Goal: Task Accomplishment & Management: Use online tool/utility

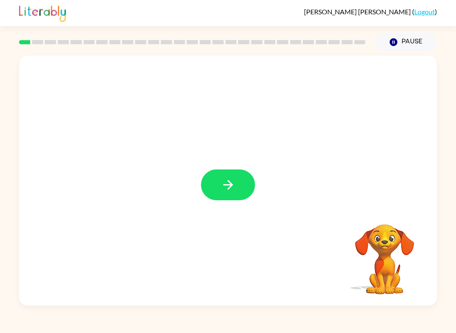
click at [233, 185] on icon "button" at bounding box center [228, 185] width 15 height 15
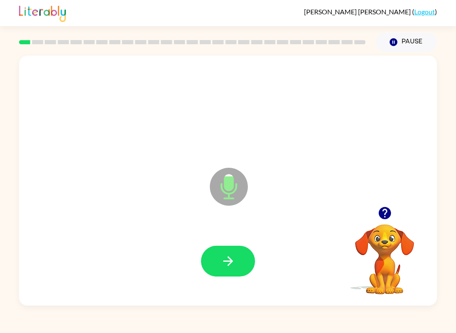
click at [234, 254] on icon "button" at bounding box center [228, 261] width 15 height 15
click at [226, 251] on button "button" at bounding box center [228, 261] width 54 height 31
click at [238, 251] on button "button" at bounding box center [228, 261] width 54 height 31
click at [225, 260] on icon "button" at bounding box center [228, 261] width 15 height 15
click at [227, 261] on icon "button" at bounding box center [228, 261] width 15 height 15
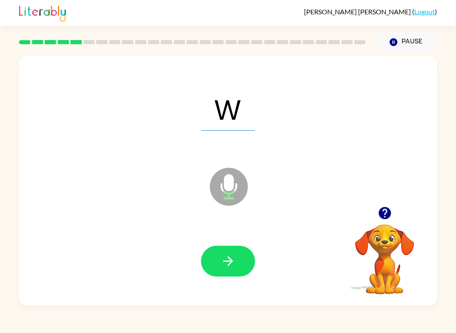
click at [241, 264] on button "button" at bounding box center [228, 261] width 54 height 31
click at [224, 265] on icon "button" at bounding box center [228, 261] width 15 height 15
click at [235, 266] on icon "button" at bounding box center [228, 261] width 15 height 15
click at [230, 269] on icon "button" at bounding box center [228, 261] width 15 height 15
click at [232, 264] on icon "button" at bounding box center [228, 261] width 15 height 15
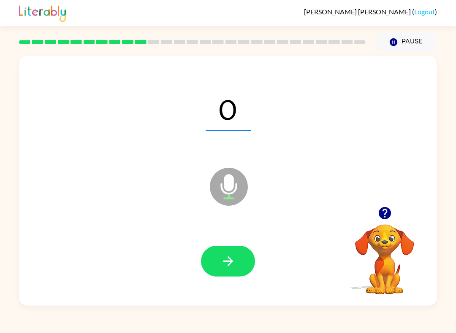
click at [229, 257] on icon "button" at bounding box center [228, 261] width 15 height 15
click at [238, 261] on button "button" at bounding box center [228, 261] width 54 height 31
click at [235, 260] on icon "button" at bounding box center [228, 261] width 15 height 15
click at [235, 261] on icon "button" at bounding box center [228, 261] width 15 height 15
click at [234, 266] on icon "button" at bounding box center [228, 261] width 15 height 15
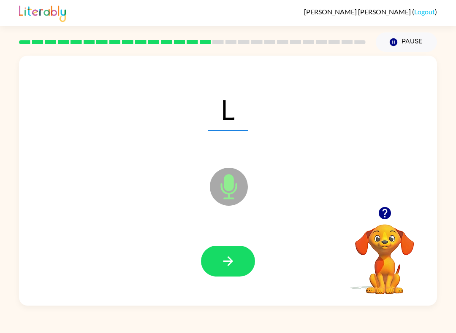
click at [232, 253] on button "button" at bounding box center [228, 261] width 54 height 31
click at [238, 262] on button "button" at bounding box center [228, 261] width 54 height 31
click at [238, 257] on button "button" at bounding box center [228, 261] width 54 height 31
click at [230, 262] on icon "button" at bounding box center [228, 261] width 15 height 15
click at [242, 251] on button "button" at bounding box center [228, 261] width 54 height 31
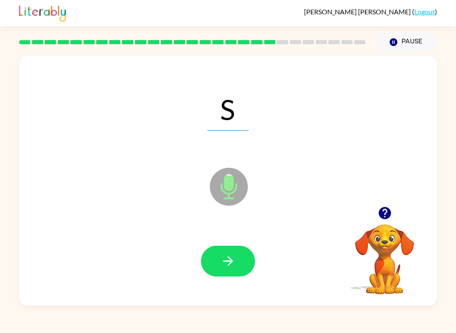
click at [239, 258] on button "button" at bounding box center [228, 261] width 54 height 31
click at [218, 267] on button "button" at bounding box center [228, 261] width 54 height 31
click at [246, 264] on button "button" at bounding box center [228, 261] width 54 height 31
click at [231, 257] on icon "button" at bounding box center [228, 261] width 15 height 15
click at [224, 259] on icon "button" at bounding box center [228, 261] width 15 height 15
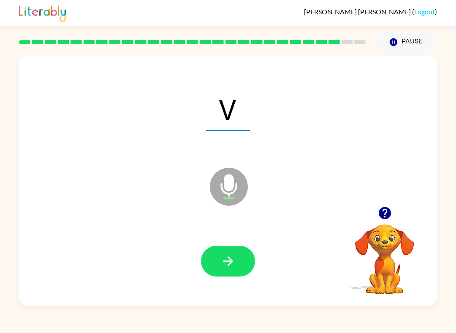
click at [231, 259] on icon "button" at bounding box center [228, 261] width 15 height 15
click at [233, 252] on button "button" at bounding box center [228, 261] width 54 height 31
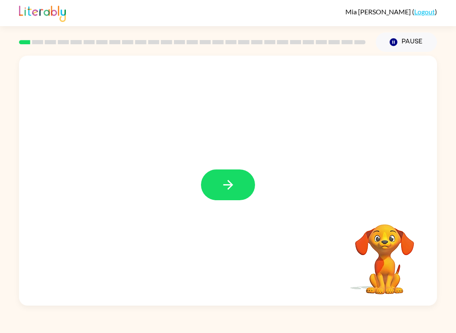
click at [220, 183] on button "button" at bounding box center [228, 185] width 54 height 31
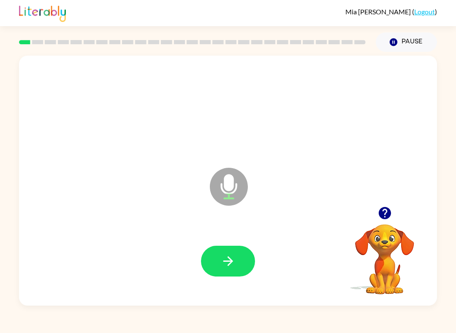
click at [233, 264] on icon "button" at bounding box center [228, 261] width 15 height 15
click at [208, 272] on button "button" at bounding box center [228, 261] width 54 height 31
click at [229, 269] on icon "button" at bounding box center [228, 261] width 15 height 15
click at [226, 275] on button "button" at bounding box center [228, 261] width 54 height 31
click at [232, 260] on icon "button" at bounding box center [228, 261] width 15 height 15
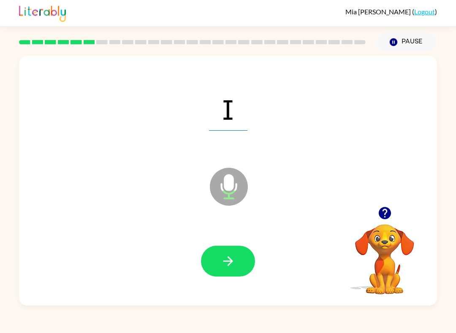
click at [414, 43] on button "Pause Pause" at bounding box center [405, 41] width 61 height 19
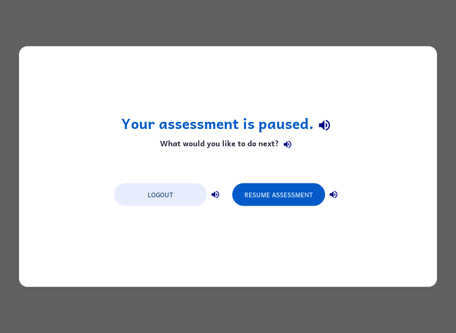
click at [305, 192] on button "Resume Assessment" at bounding box center [278, 194] width 93 height 23
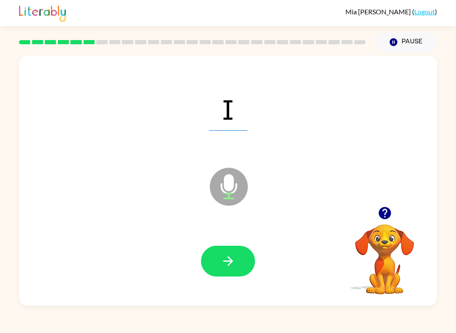
click at [226, 252] on button "button" at bounding box center [228, 261] width 54 height 31
click at [238, 256] on button "button" at bounding box center [228, 261] width 54 height 31
click at [227, 259] on icon "button" at bounding box center [228, 261] width 15 height 15
click at [215, 264] on button "button" at bounding box center [228, 261] width 54 height 31
click at [226, 266] on icon "button" at bounding box center [228, 261] width 15 height 15
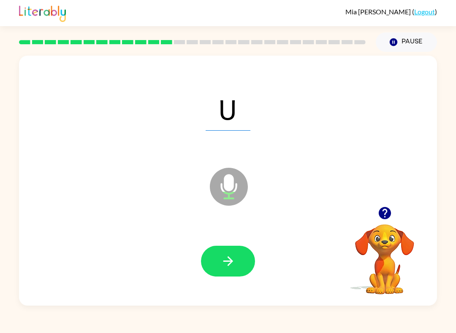
click at [237, 255] on button "button" at bounding box center [228, 261] width 54 height 31
click at [224, 258] on icon "button" at bounding box center [228, 261] width 15 height 15
click at [213, 253] on button "button" at bounding box center [228, 261] width 54 height 31
click at [233, 251] on button "button" at bounding box center [228, 261] width 54 height 31
click at [246, 108] on span "Qu" at bounding box center [227, 109] width 61 height 44
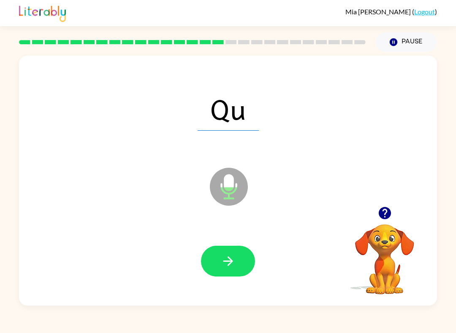
click at [226, 255] on icon "button" at bounding box center [228, 261] width 15 height 15
click at [230, 254] on button "button" at bounding box center [228, 261] width 54 height 31
click at [235, 257] on button "button" at bounding box center [228, 261] width 54 height 31
click at [232, 253] on button "button" at bounding box center [228, 261] width 54 height 31
click at [235, 260] on icon "button" at bounding box center [228, 261] width 15 height 15
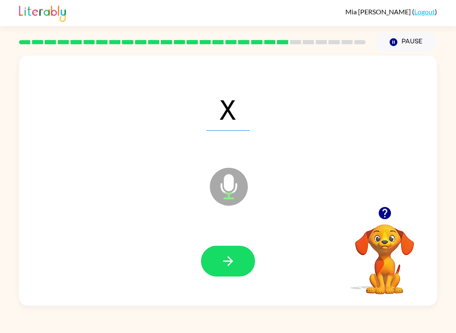
click at [237, 255] on button "button" at bounding box center [228, 261] width 54 height 31
click at [211, 267] on button "button" at bounding box center [228, 261] width 54 height 31
click at [224, 264] on icon "button" at bounding box center [228, 261] width 15 height 15
click at [228, 259] on icon "button" at bounding box center [228, 261] width 15 height 15
click at [230, 264] on icon "button" at bounding box center [228, 261] width 10 height 10
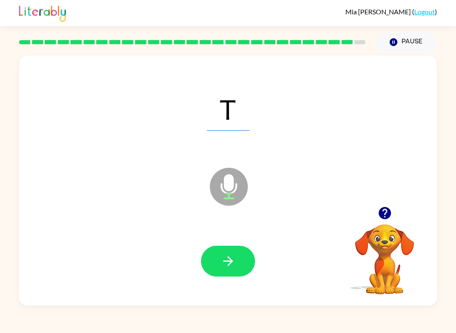
click at [225, 257] on icon "button" at bounding box center [228, 261] width 15 height 15
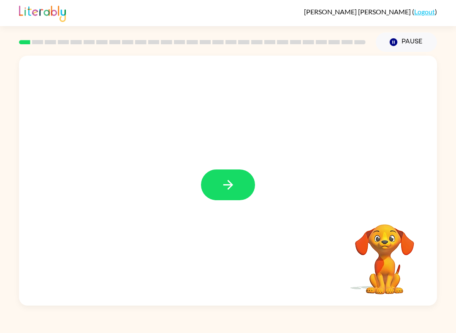
click at [227, 167] on div at bounding box center [228, 181] width 418 height 250
click at [234, 182] on icon "button" at bounding box center [228, 185] width 15 height 15
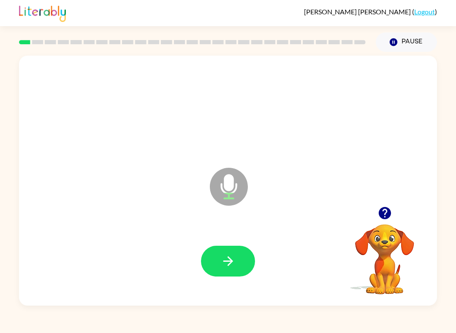
click at [219, 261] on button "button" at bounding box center [228, 261] width 54 height 31
click at [231, 257] on icon "button" at bounding box center [228, 261] width 15 height 15
click at [238, 254] on button "button" at bounding box center [228, 261] width 54 height 31
click at [226, 262] on icon "button" at bounding box center [228, 261] width 15 height 15
click at [236, 260] on button "button" at bounding box center [228, 261] width 54 height 31
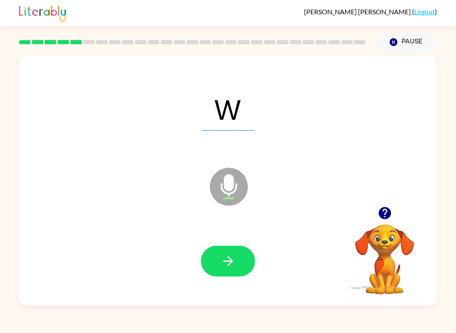
click at [242, 253] on button "button" at bounding box center [228, 261] width 54 height 31
click at [240, 263] on button "button" at bounding box center [228, 261] width 54 height 31
click at [234, 259] on icon "button" at bounding box center [228, 261] width 15 height 15
click at [241, 258] on button "button" at bounding box center [228, 261] width 54 height 31
click at [241, 262] on button "button" at bounding box center [228, 261] width 54 height 31
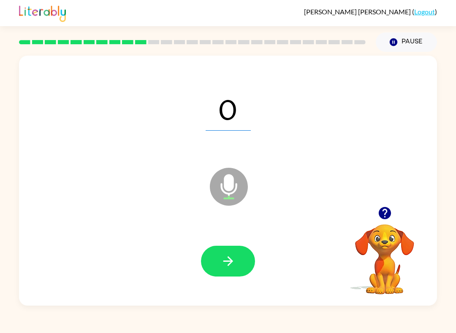
click at [244, 241] on div at bounding box center [227, 261] width 401 height 72
click at [245, 259] on button "button" at bounding box center [228, 261] width 54 height 31
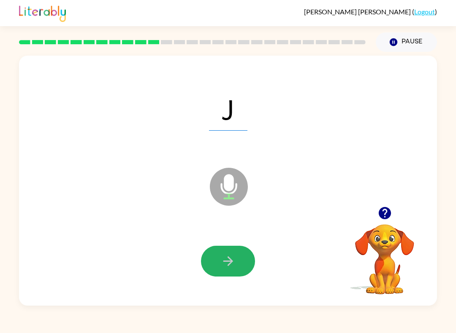
click at [236, 260] on button "button" at bounding box center [228, 261] width 54 height 31
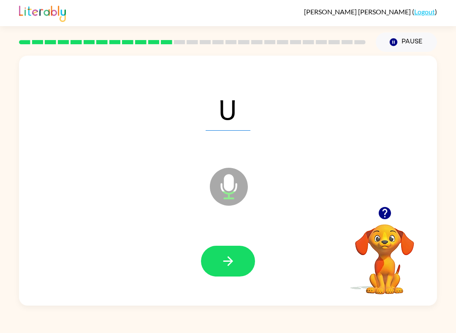
click at [239, 260] on button "button" at bounding box center [228, 261] width 54 height 31
click at [232, 262] on icon "button" at bounding box center [228, 261] width 10 height 10
click at [224, 255] on icon "button" at bounding box center [228, 261] width 15 height 15
click at [223, 271] on button "button" at bounding box center [228, 261] width 54 height 31
click at [252, 245] on div at bounding box center [227, 261] width 401 height 72
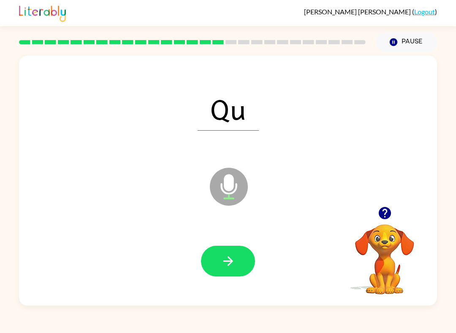
click at [243, 259] on button "button" at bounding box center [228, 261] width 54 height 31
click at [239, 259] on button "button" at bounding box center [228, 261] width 54 height 31
click at [226, 259] on icon "button" at bounding box center [228, 261] width 15 height 15
click at [236, 261] on button "button" at bounding box center [228, 261] width 54 height 31
click at [232, 257] on icon "button" at bounding box center [228, 261] width 15 height 15
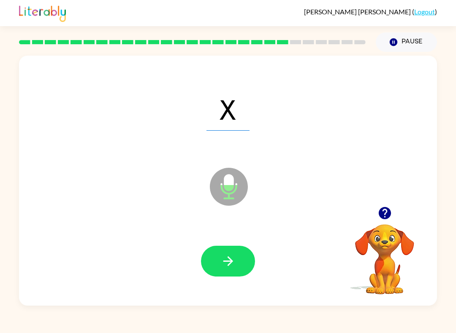
click at [239, 260] on button "button" at bounding box center [228, 261] width 54 height 31
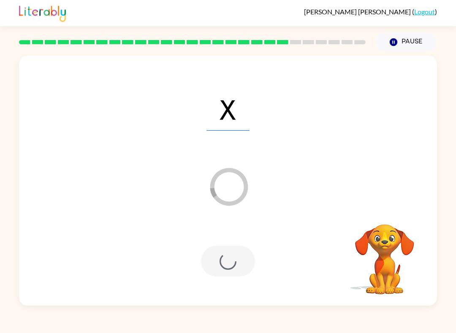
click at [227, 248] on div at bounding box center [228, 261] width 54 height 31
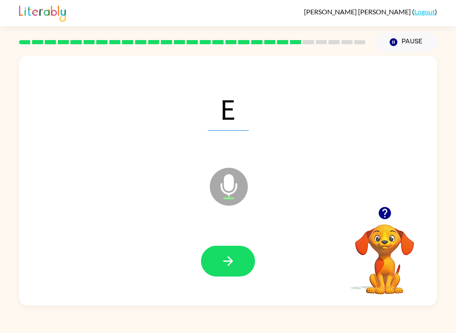
click at [222, 265] on icon "button" at bounding box center [228, 261] width 15 height 15
click at [221, 262] on icon "button" at bounding box center [228, 261] width 15 height 15
click at [237, 256] on button "button" at bounding box center [228, 261] width 54 height 31
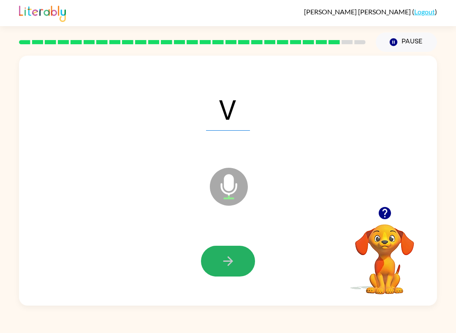
click at [228, 255] on icon "button" at bounding box center [228, 261] width 15 height 15
click at [229, 256] on icon "button" at bounding box center [228, 261] width 15 height 15
